Goal: Information Seeking & Learning: Learn about a topic

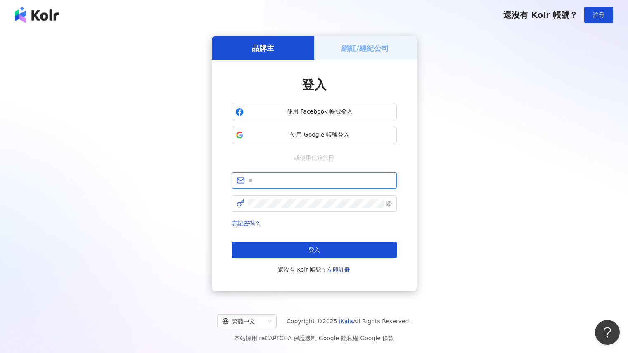
click at [261, 178] on input "text" at bounding box center [320, 180] width 144 height 9
type input "**********"
click at [270, 211] on span at bounding box center [314, 203] width 165 height 17
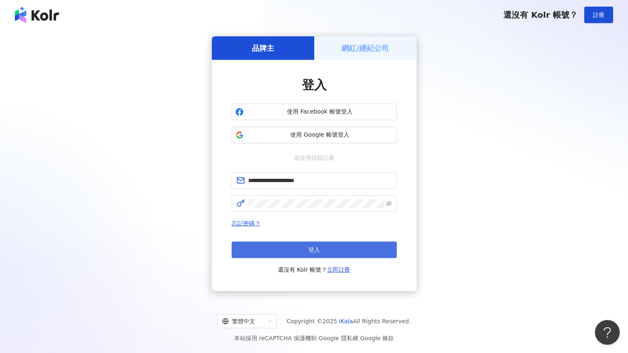
click at [369, 255] on button "登入" at bounding box center [314, 249] width 165 height 17
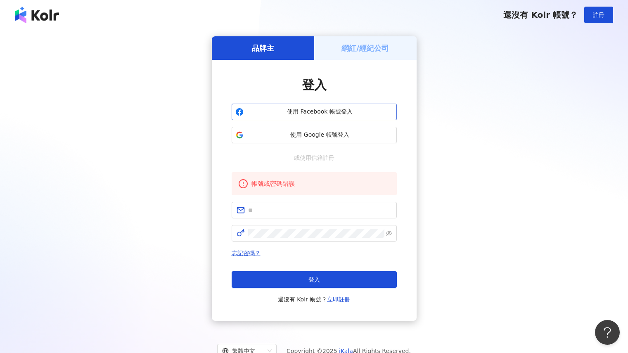
click at [324, 111] on span "使用 Facebook 帳號登入" at bounding box center [320, 112] width 146 height 8
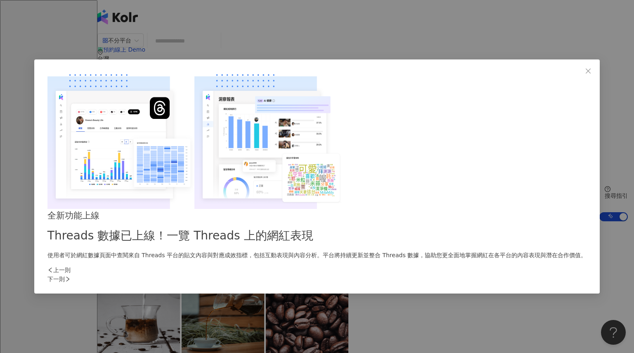
click at [458, 275] on div "下一則" at bounding box center [316, 279] width 539 height 9
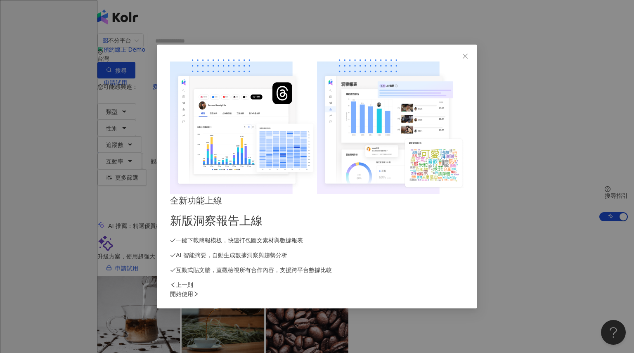
click at [458, 289] on div "開始使用" at bounding box center [317, 293] width 294 height 9
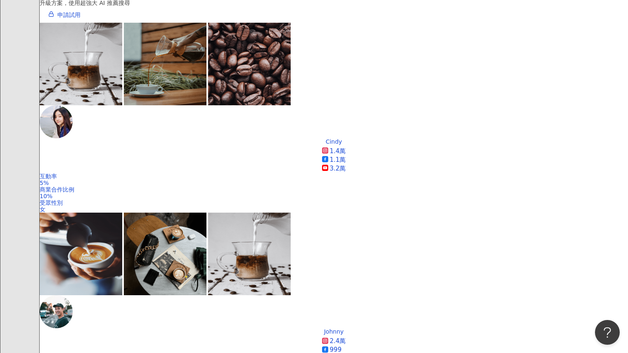
scroll to position [245, 0]
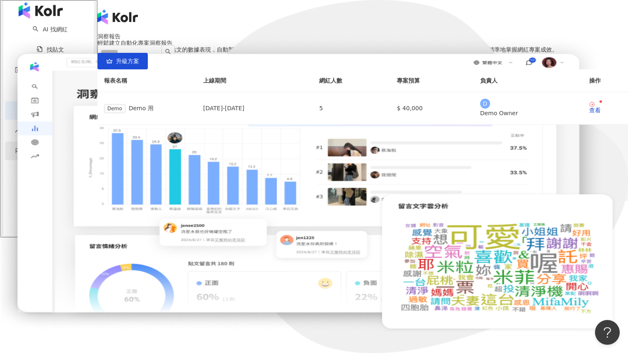
click at [27, 154] on span "競品分析" at bounding box center [36, 151] width 23 height 19
click at [25, 73] on span "資源庫" at bounding box center [33, 70] width 17 height 19
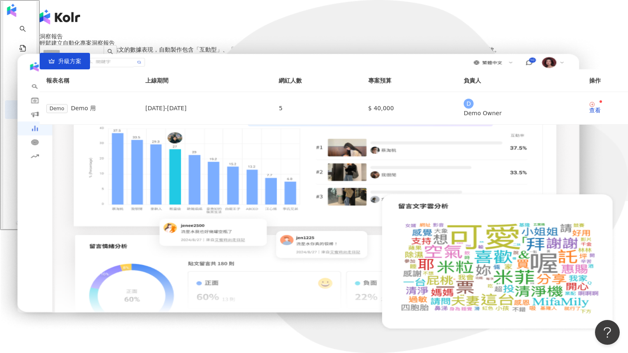
click at [62, 179] on icon at bounding box center [59, 182] width 6 height 6
click at [180, 33] on div "洞察報告" at bounding box center [334, 36] width 588 height 7
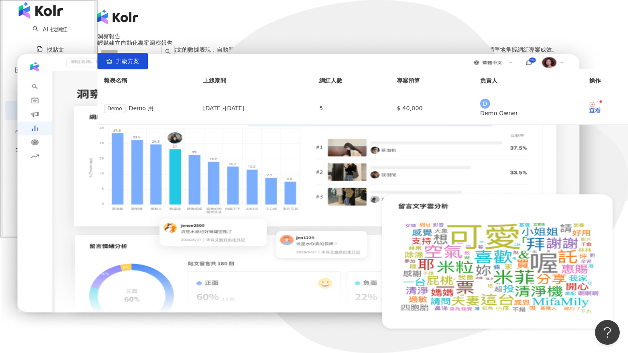
click at [20, 14] on img "button" at bounding box center [41, 10] width 44 height 17
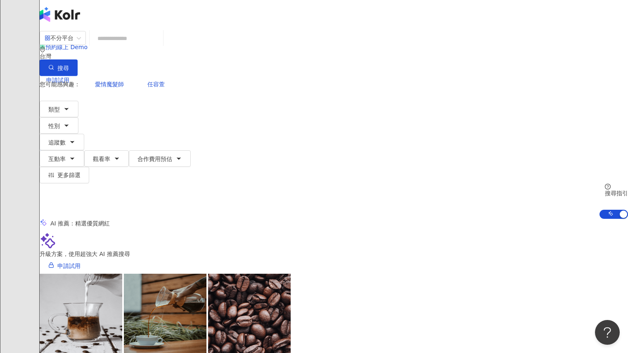
scroll to position [1, 0]
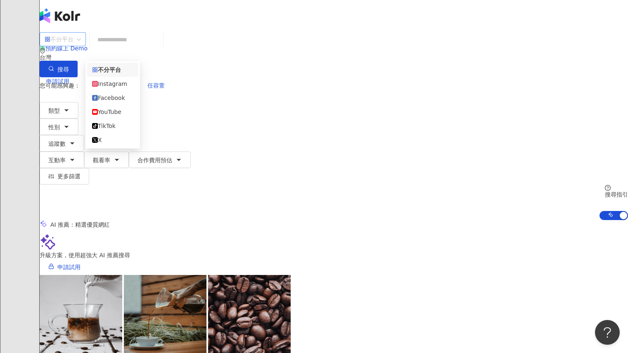
click at [81, 46] on span "不分平台" at bounding box center [63, 39] width 36 height 13
click at [160, 47] on input "search" at bounding box center [126, 40] width 67 height 16
paste input "**"
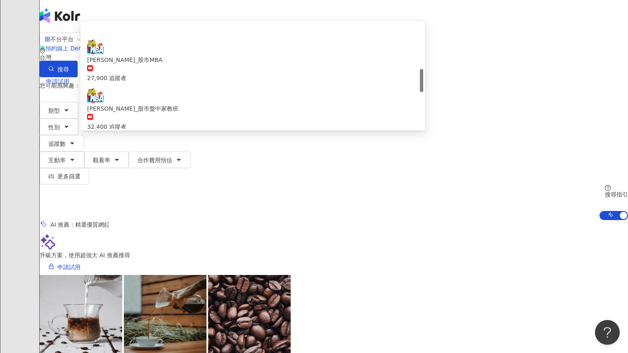
scroll to position [206, 0]
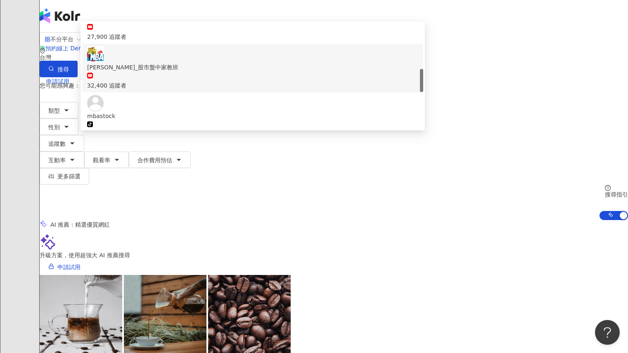
type input "*"
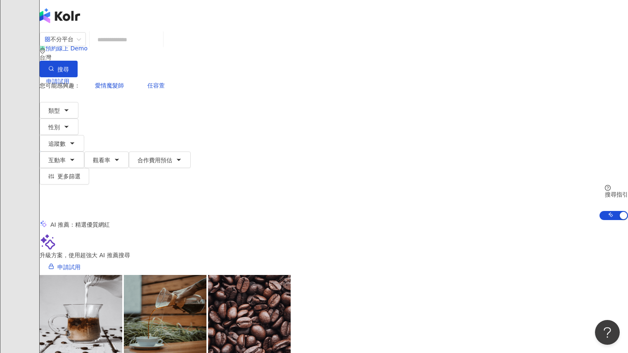
paste input "***"
type input "***"
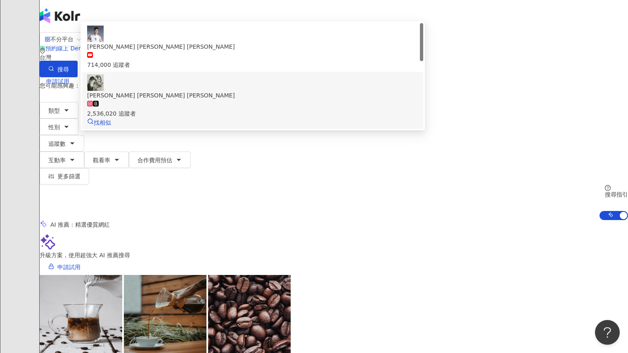
scroll to position [0, 0]
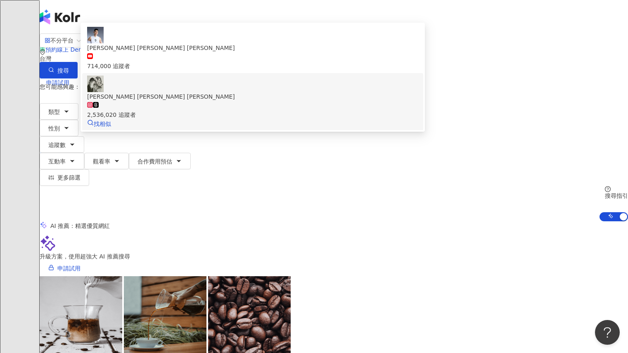
click at [237, 98] on span "[PERSON_NAME] 林書豪" at bounding box center [252, 96] width 331 height 9
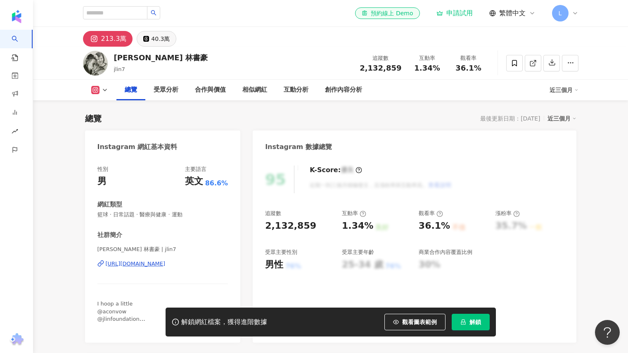
click at [159, 37] on div "40.3萬" at bounding box center [160, 39] width 19 height 12
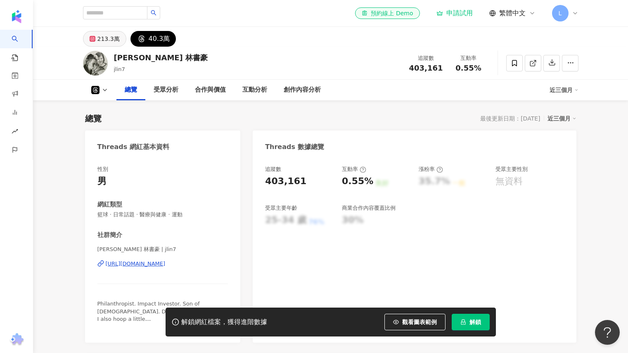
click at [115, 42] on div "213.3萬" at bounding box center [108, 39] width 22 height 12
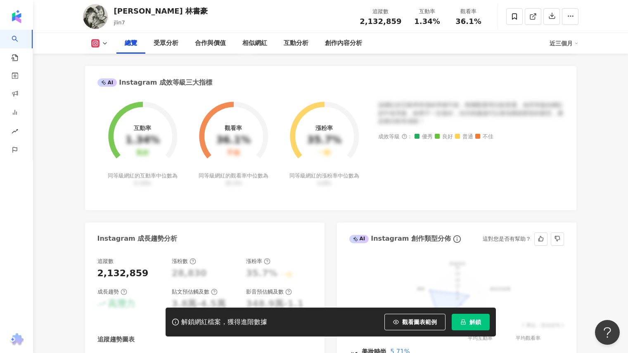
scroll to position [41, 0]
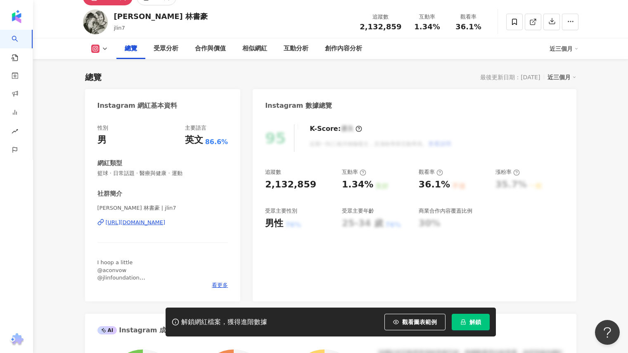
click at [107, 51] on icon at bounding box center [105, 48] width 7 height 7
click at [148, 222] on div "[URL][DOMAIN_NAME]" at bounding box center [136, 222] width 60 height 7
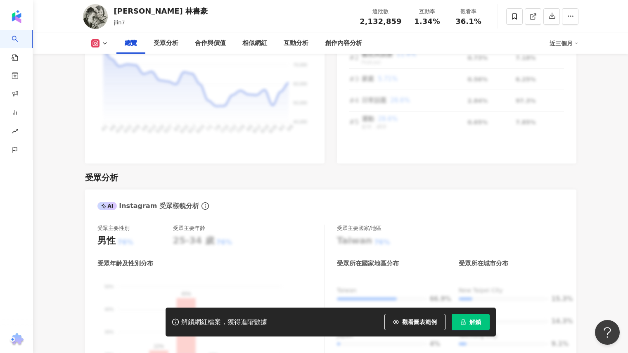
scroll to position [702, 0]
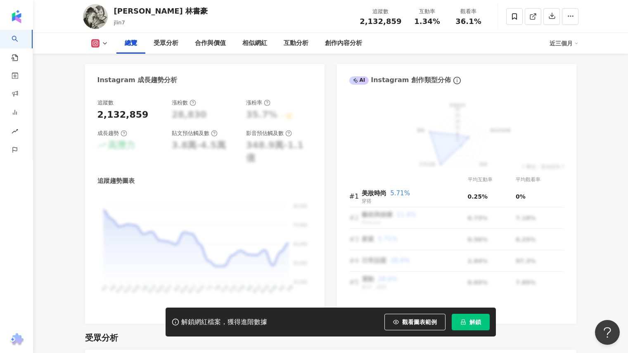
scroll to position [433, 0]
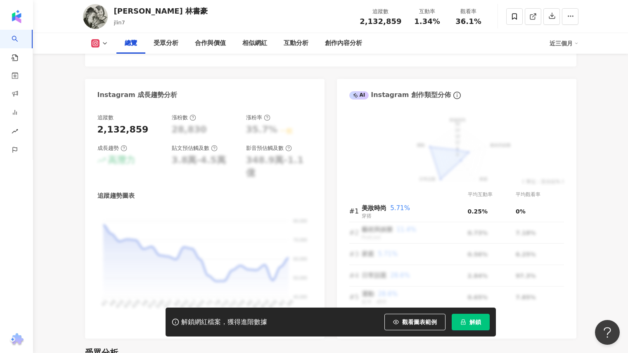
drag, startPoint x: 606, startPoint y: 97, endPoint x: 482, endPoint y: 114, distance: 125.1
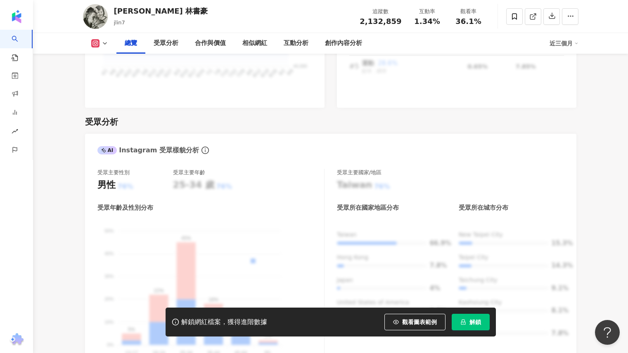
scroll to position [722, 0]
